Goal: Find specific page/section: Find specific page/section

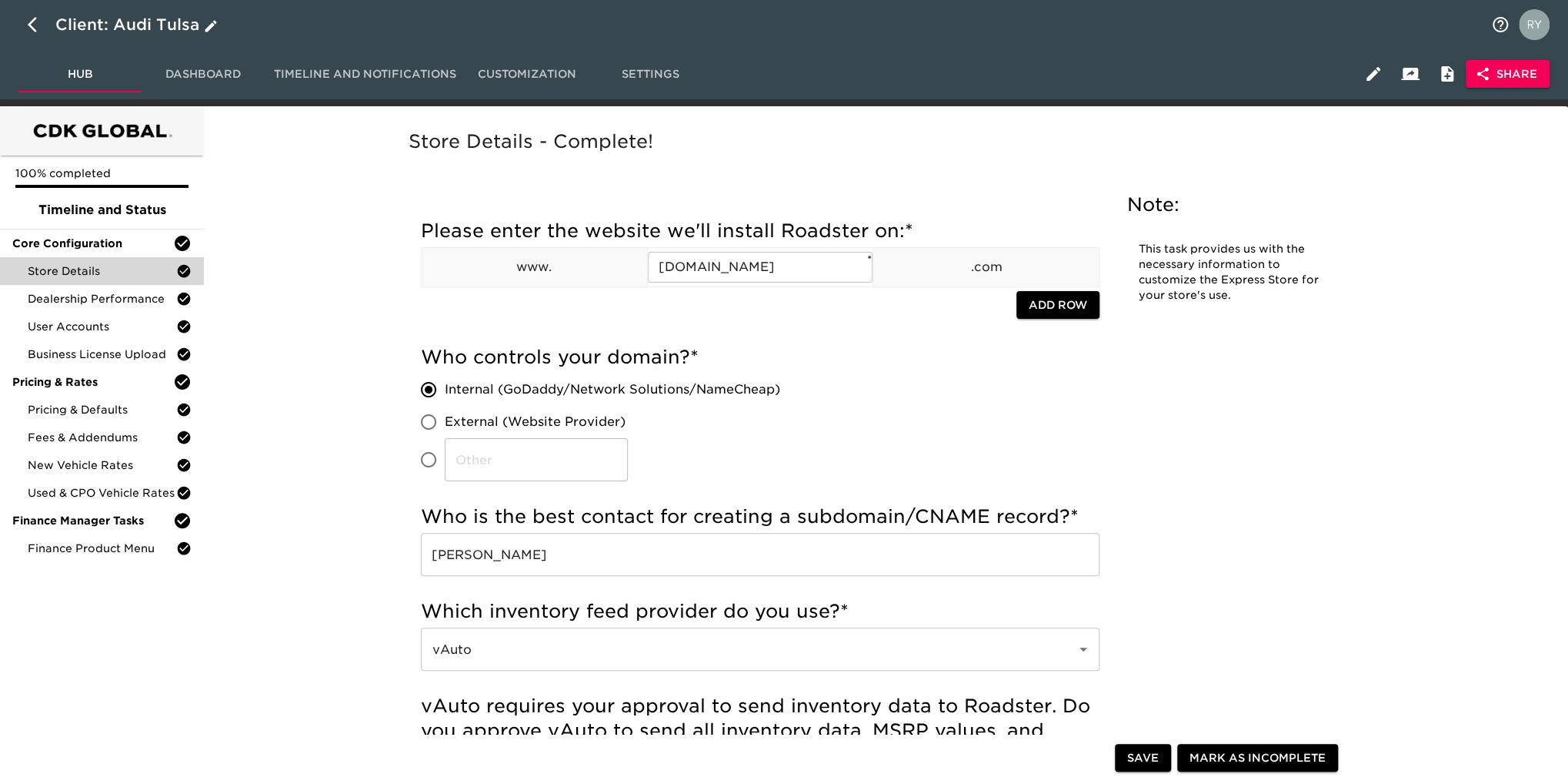
click at [34, 25] on icon "button" at bounding box center [37, 24] width 18 height 18
select select "10"
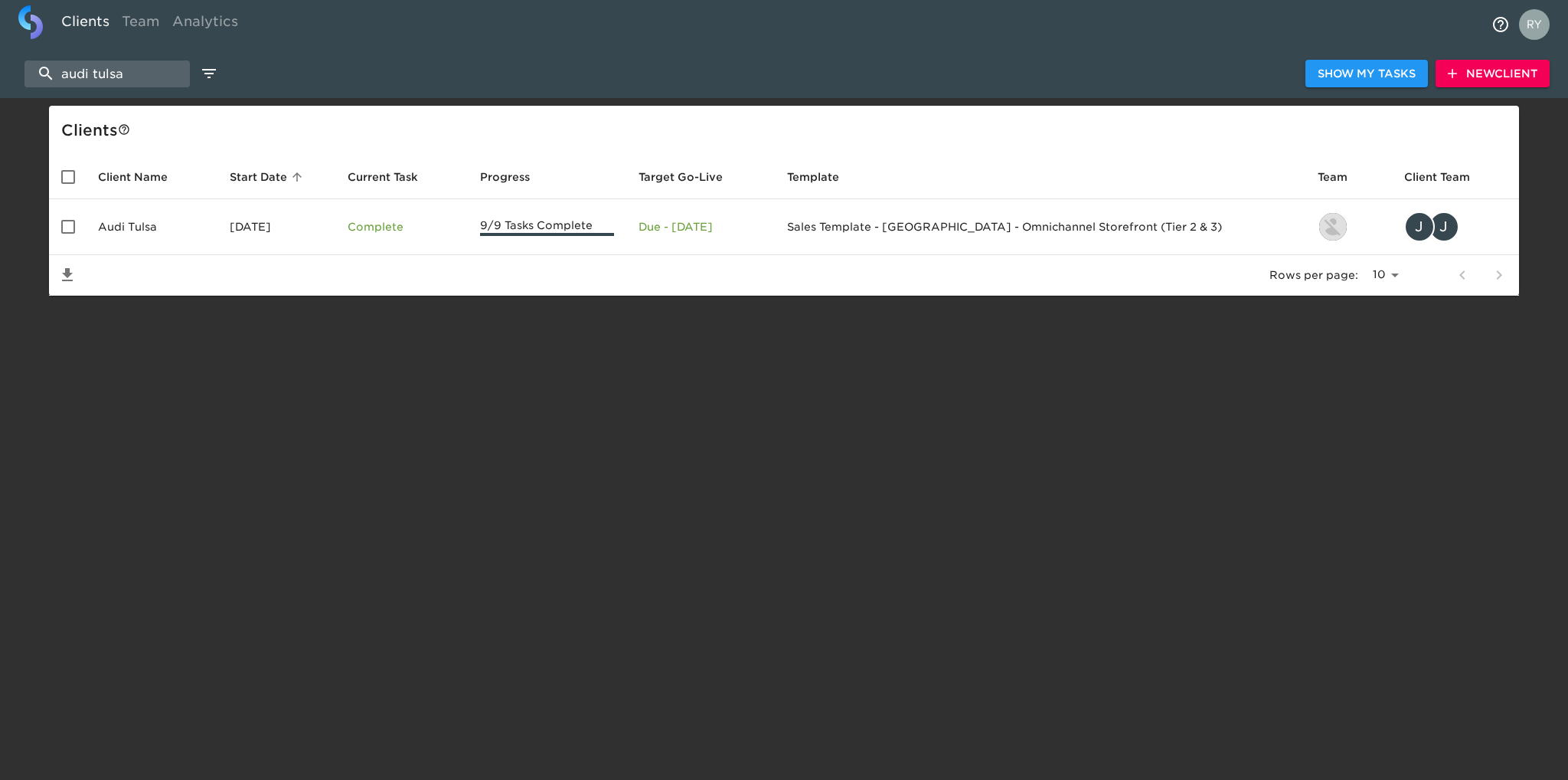
drag, startPoint x: 148, startPoint y: 76, endPoint x: 12, endPoint y: 76, distance: 136.0
click at [12, 76] on div "audi tulsa Show My Tasks New Client" at bounding box center [784, 73] width 1568 height 49
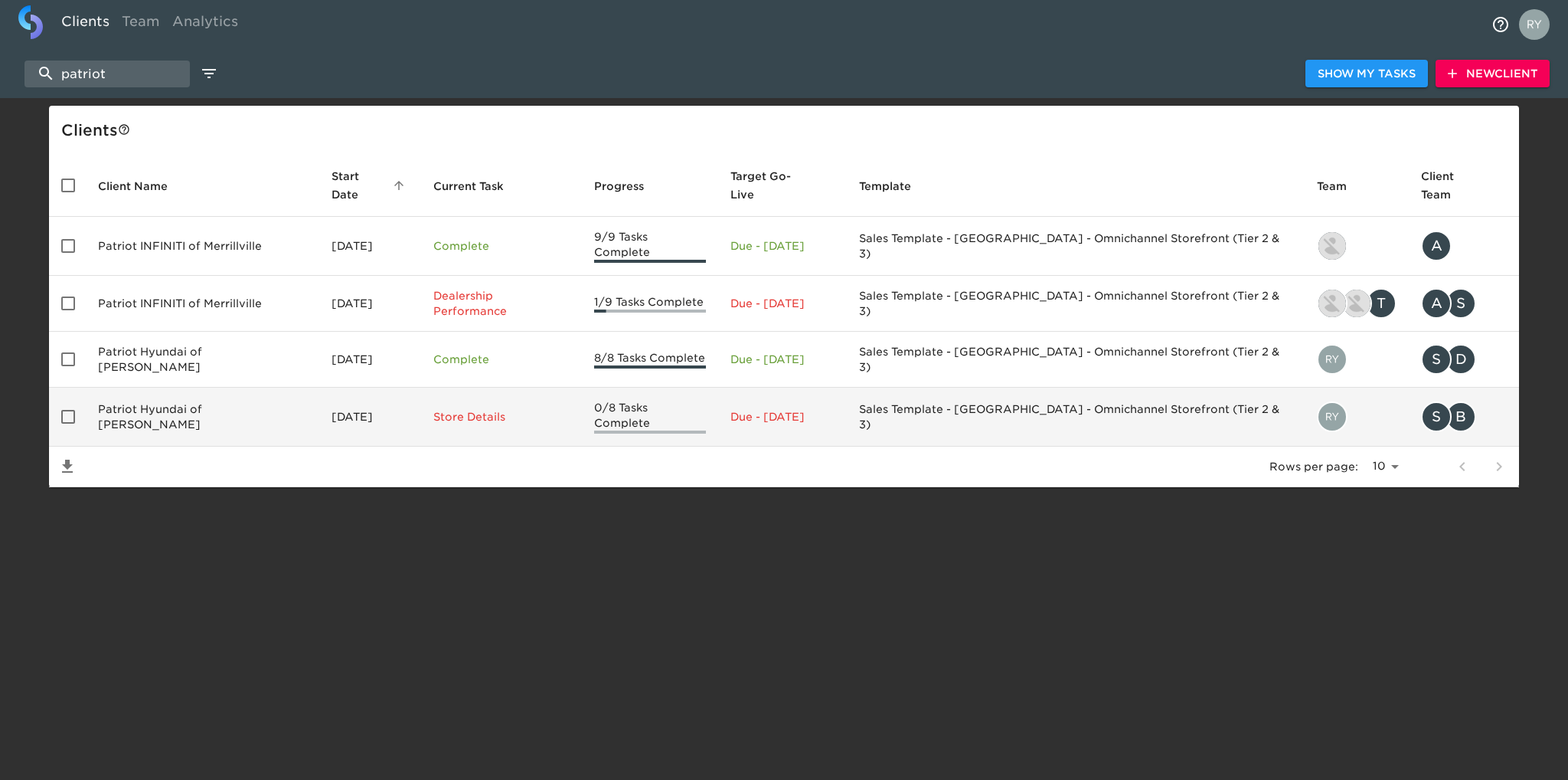
type input "patriot"
click at [131, 389] on td "Patriot Hyundai of Tilton" at bounding box center [202, 417] width 234 height 59
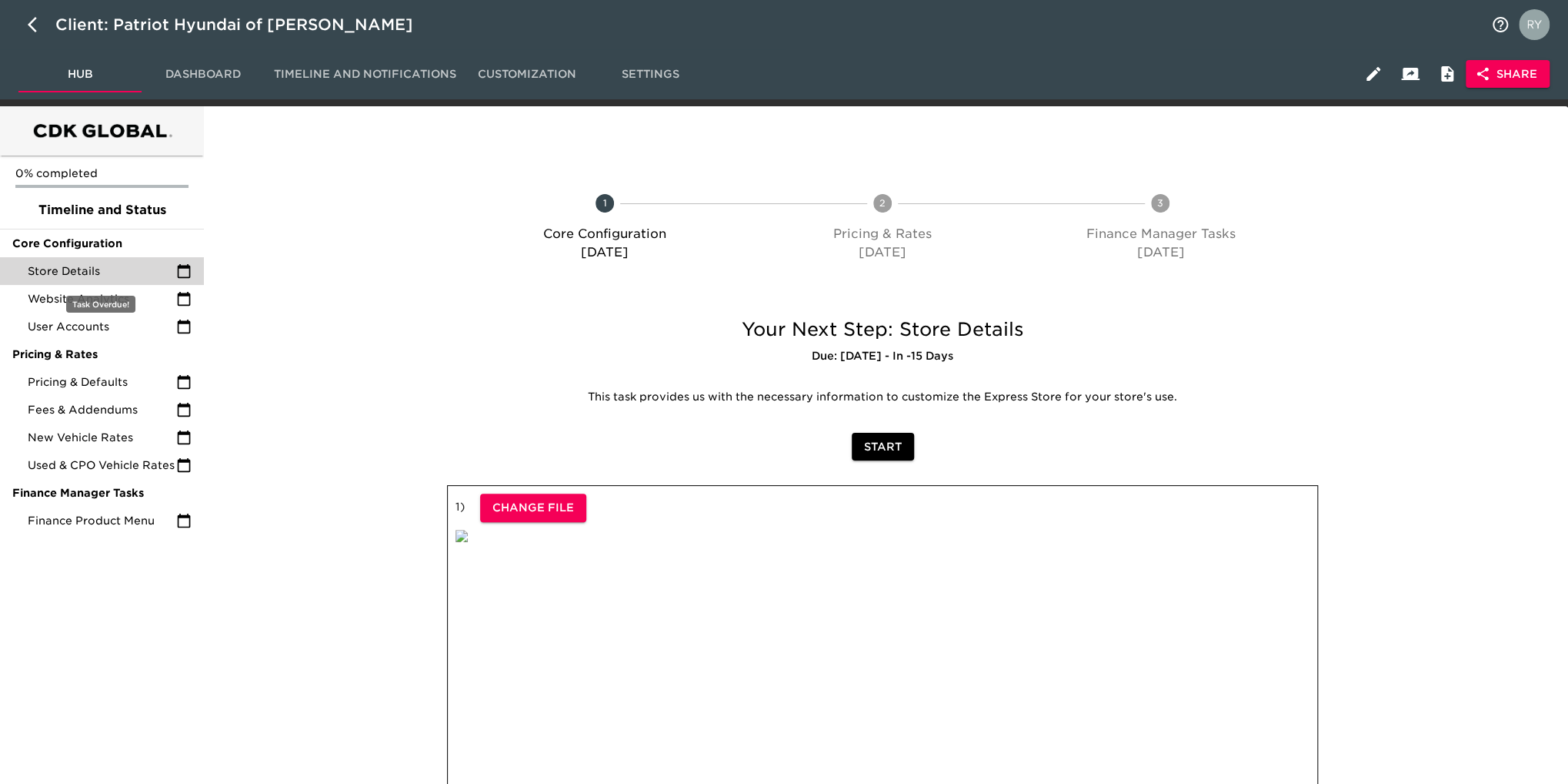
click at [111, 275] on span "Store Details" at bounding box center [102, 272] width 148 height 16
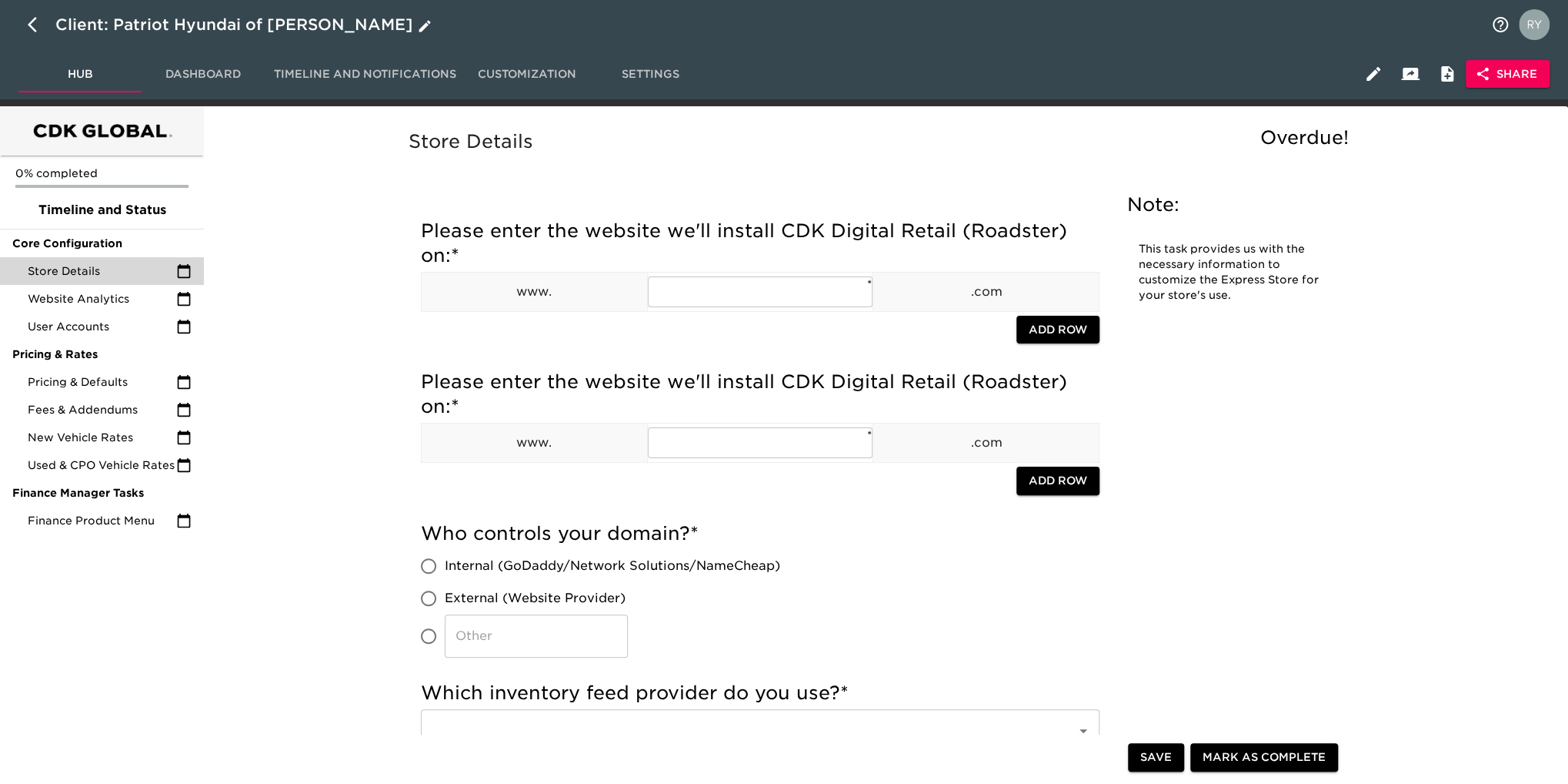
click at [32, 16] on icon "button" at bounding box center [37, 24] width 18 height 18
select select "10"
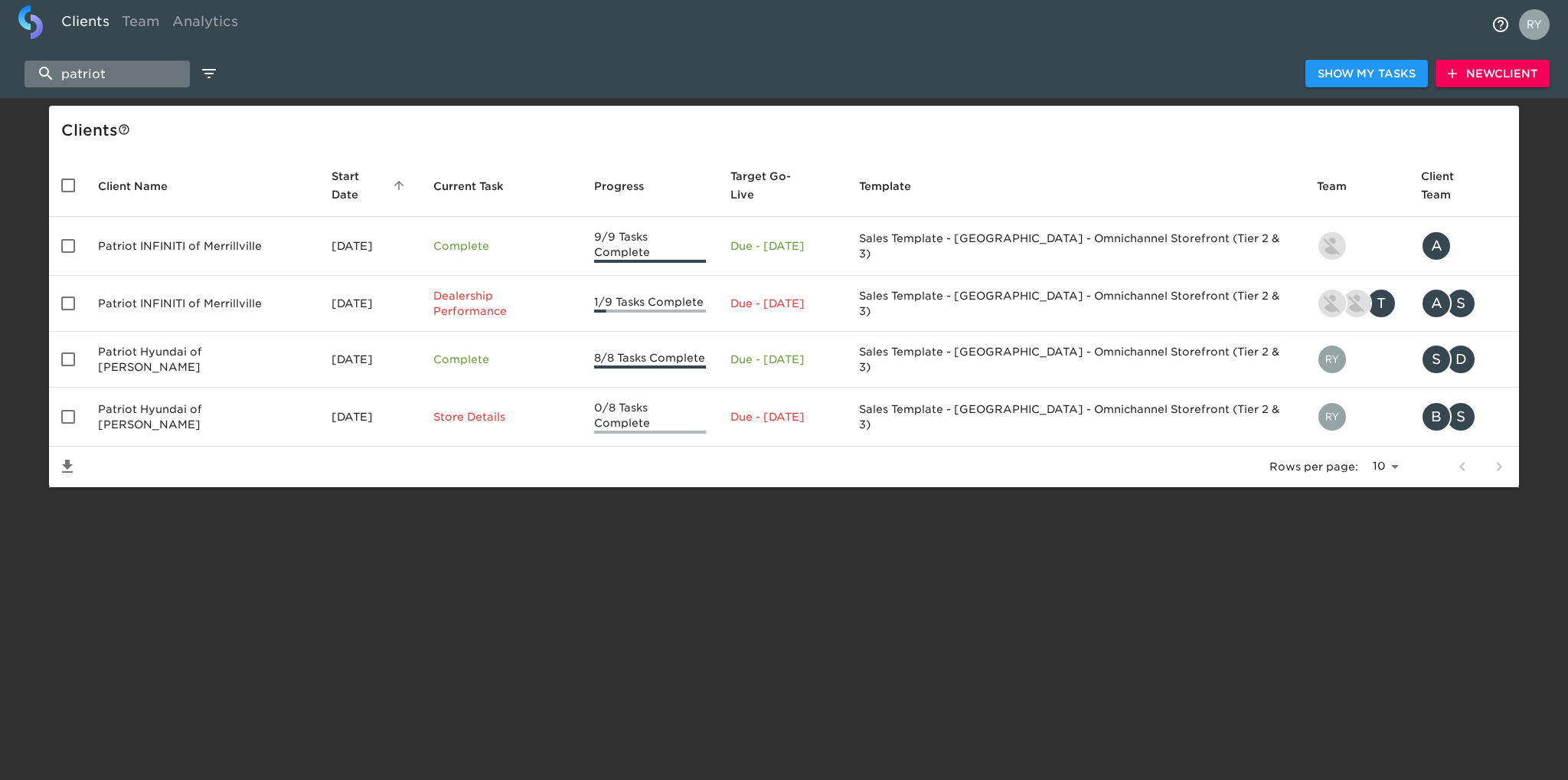
click at [141, 75] on input "patriot" at bounding box center [107, 74] width 165 height 27
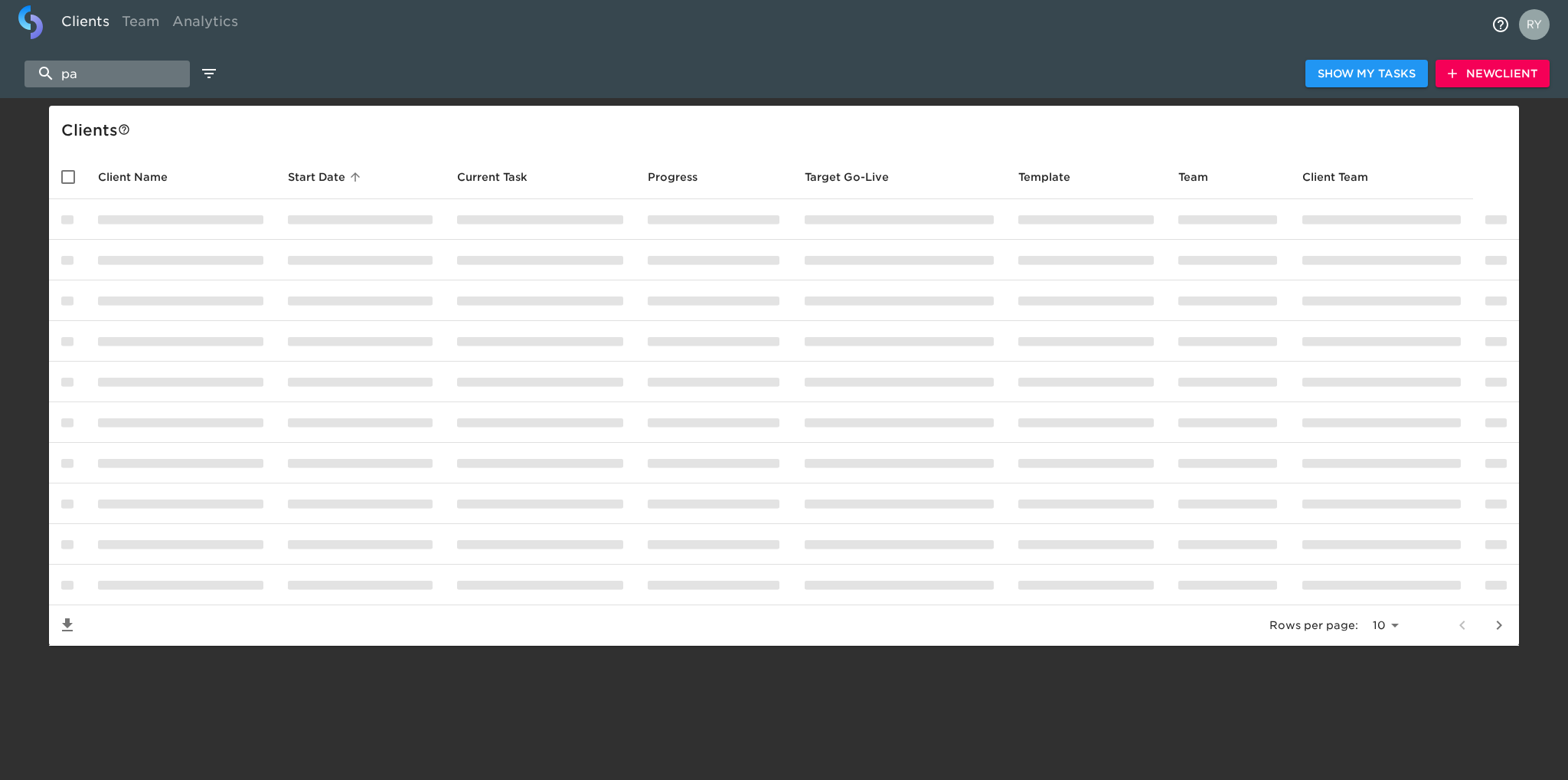
type input "p"
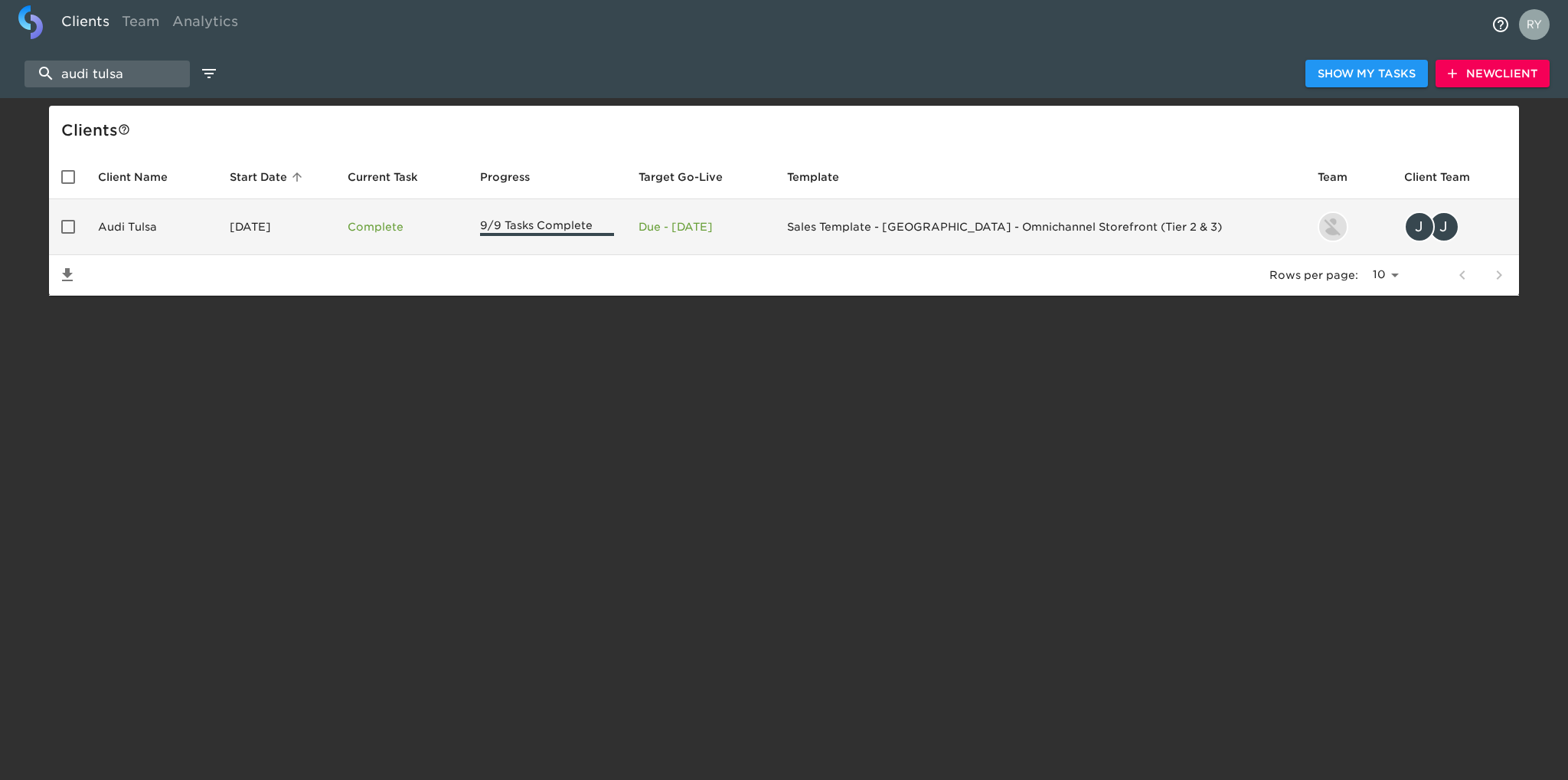
type input "audi tulsa"
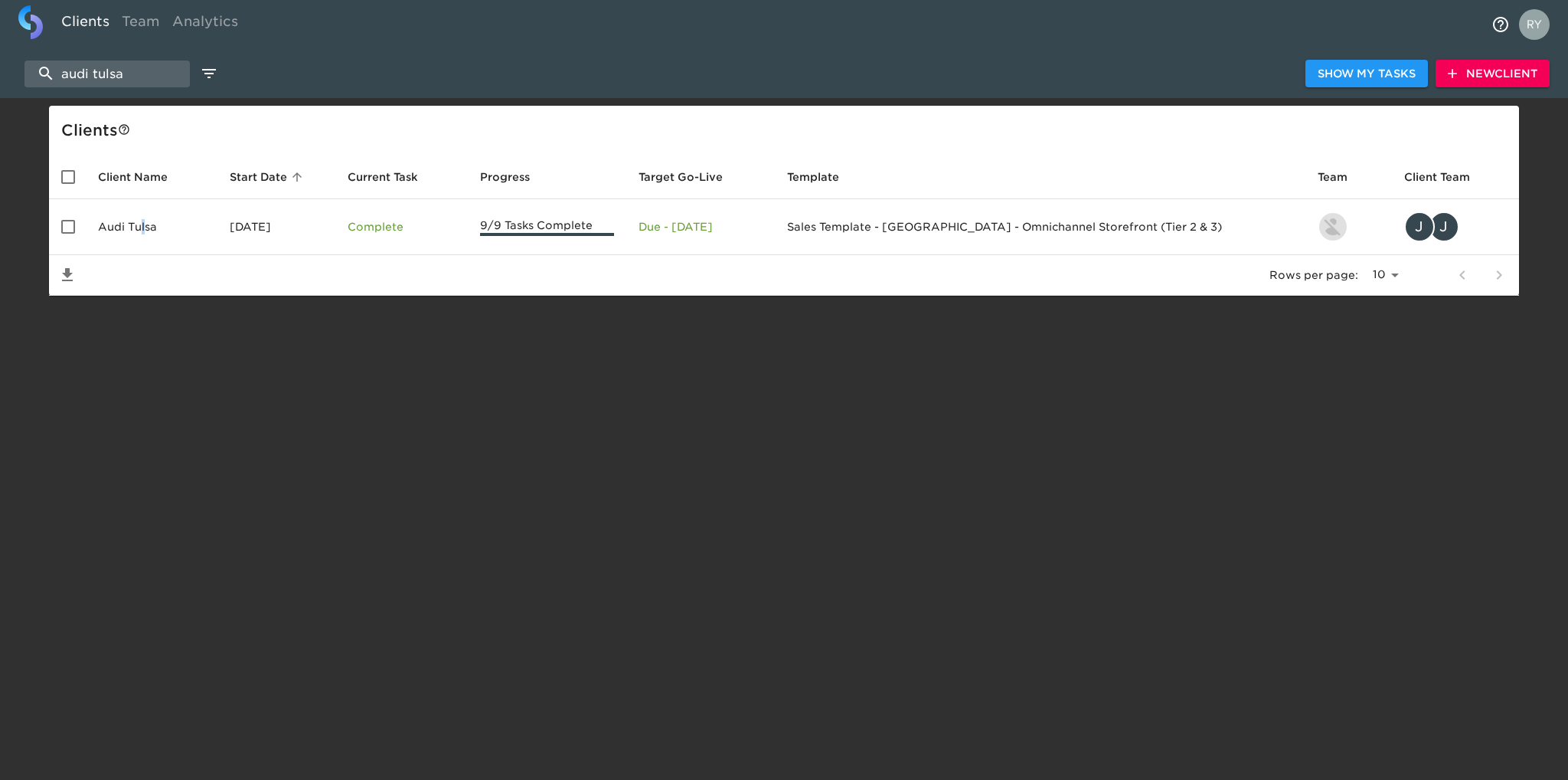
click at [144, 223] on td "Audi Tulsa" at bounding box center [152, 227] width 132 height 56
